Goal: Information Seeking & Learning: Learn about a topic

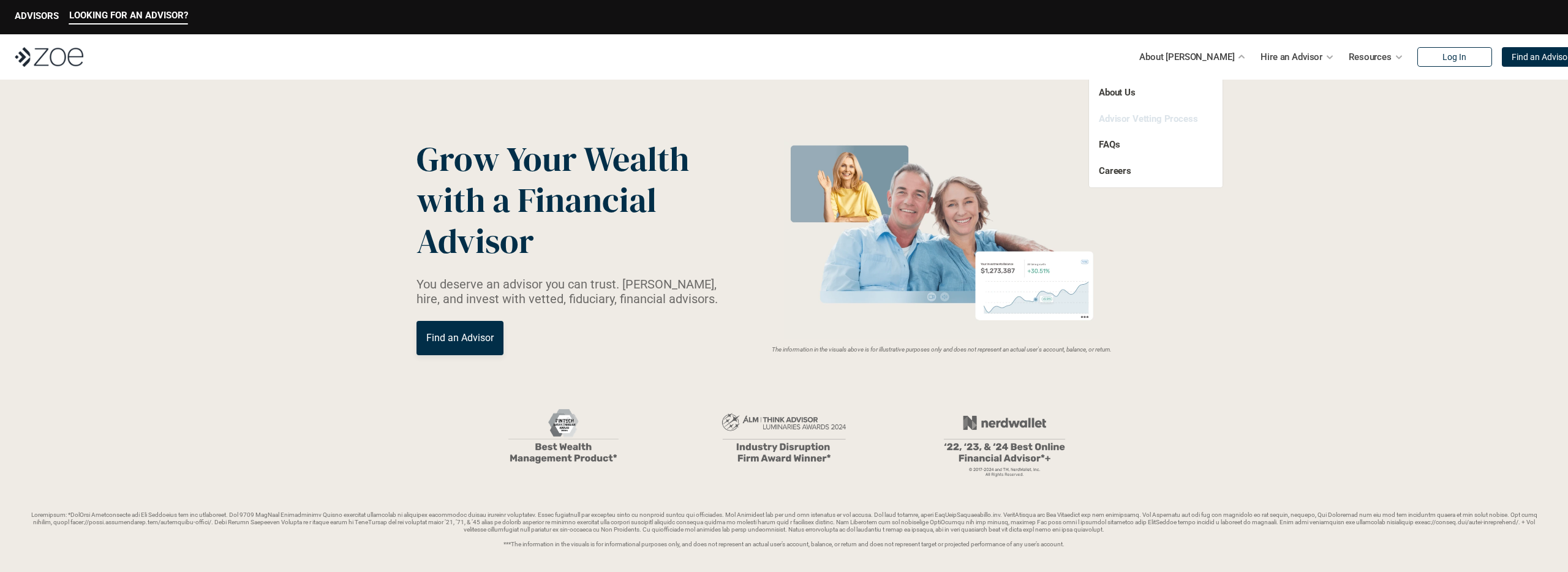
click at [1172, 119] on link "Advisor Vetting Process" at bounding box center [1149, 118] width 99 height 11
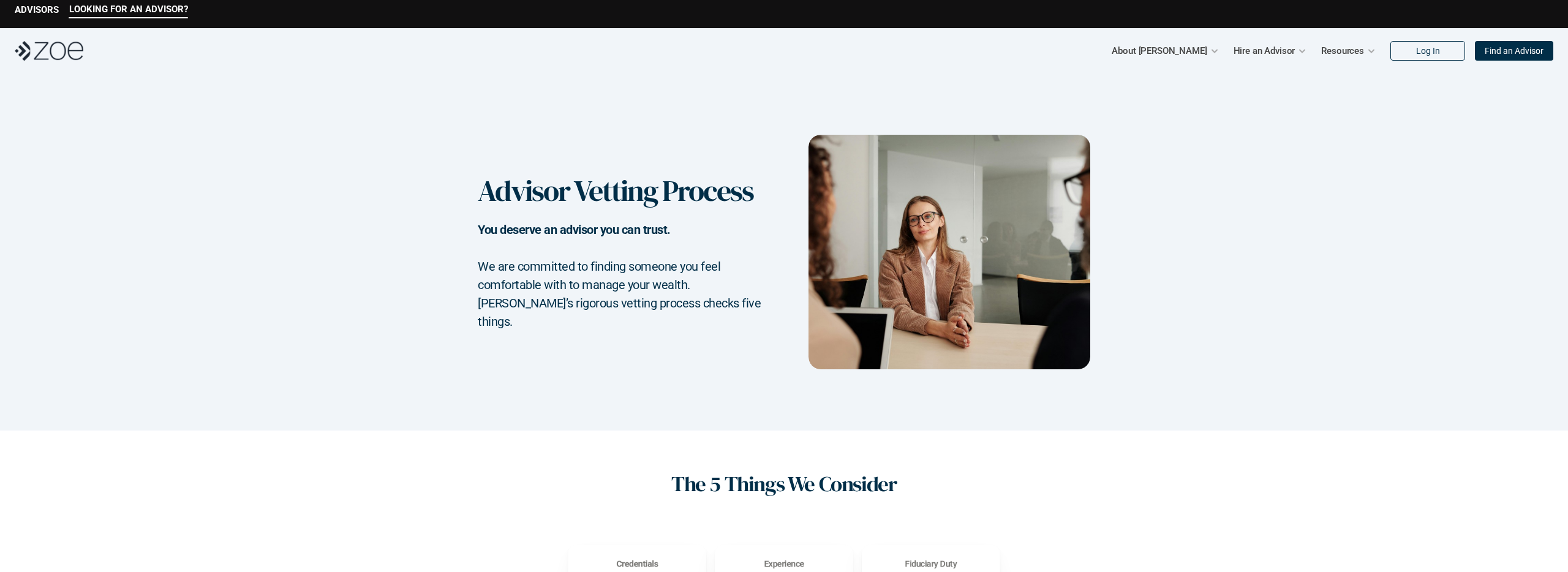
scroll to position [5, 0]
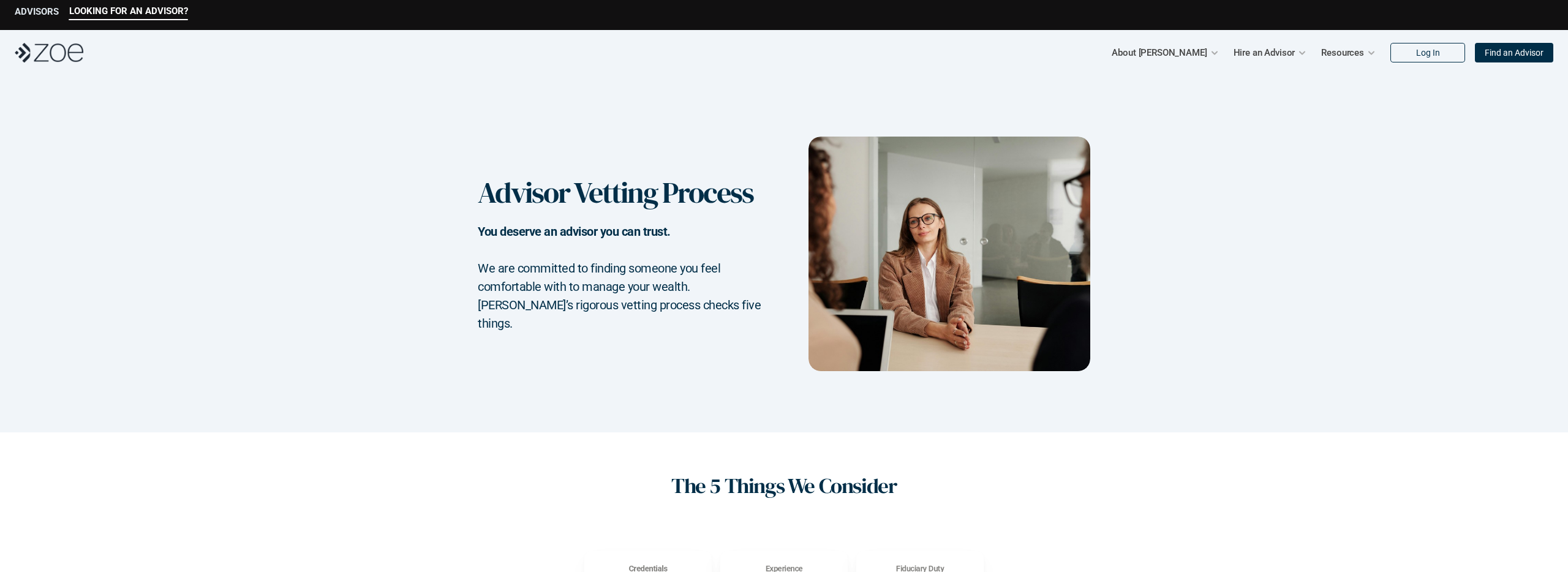
click at [32, 13] on p "ADVISORS" at bounding box center [37, 11] width 44 height 11
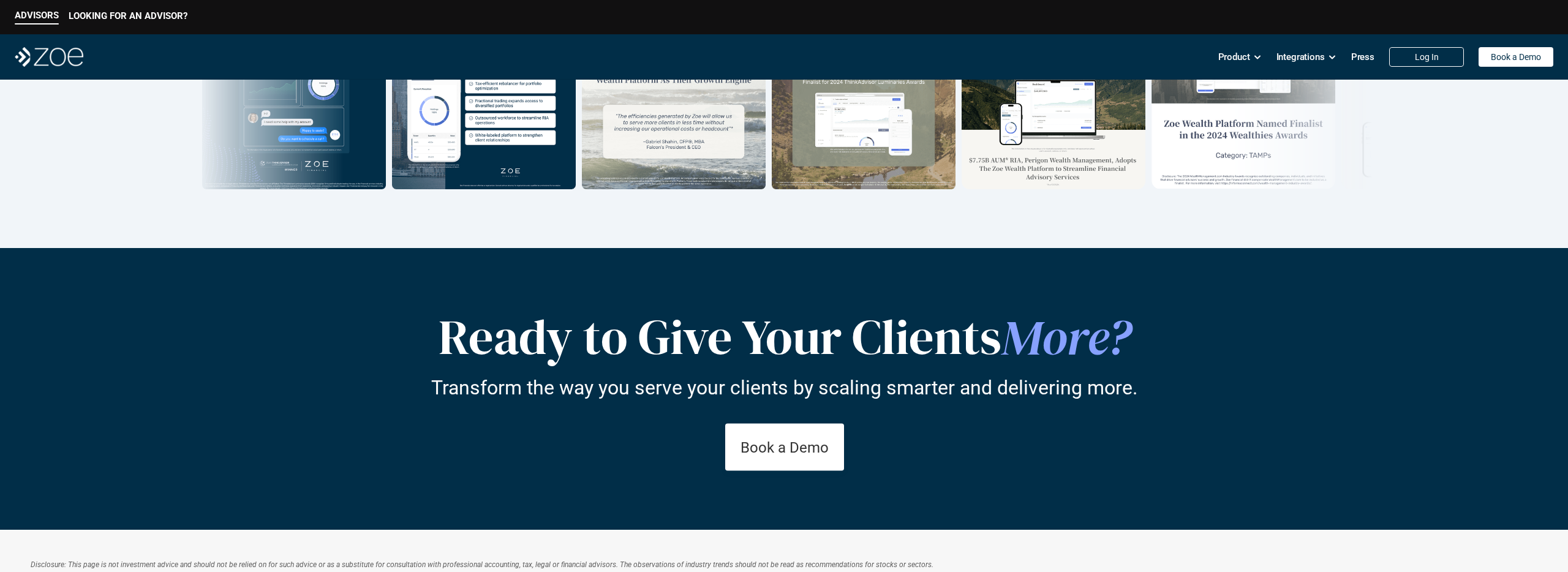
scroll to position [1965, 0]
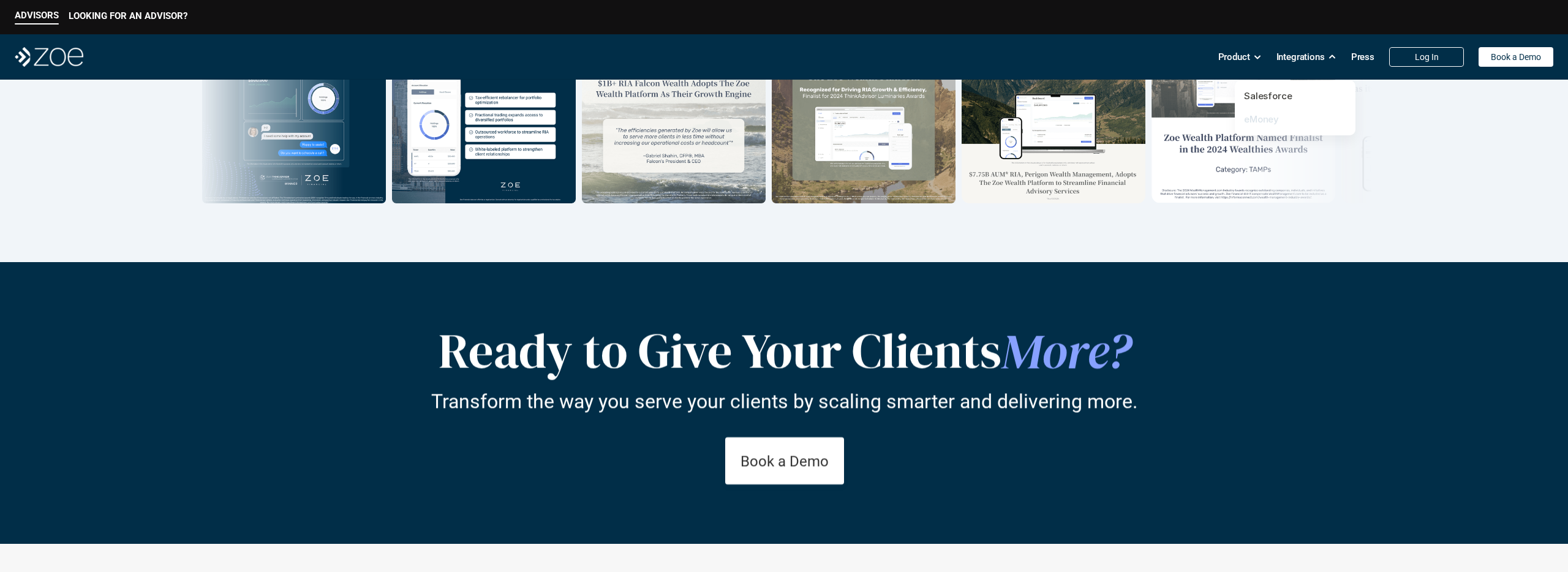
click at [1269, 119] on link "eMoney" at bounding box center [1261, 119] width 35 height 12
